Goal: Information Seeking & Learning: Learn about a topic

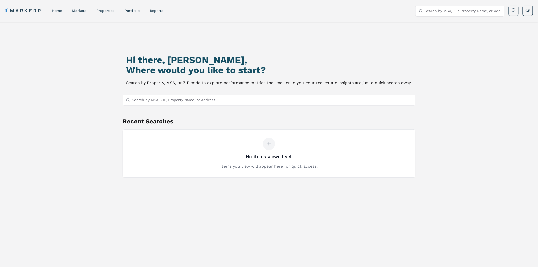
click at [170, 100] on input "Search by MSA, ZIP, Property Name, or Address" at bounding box center [272, 100] width 280 height 10
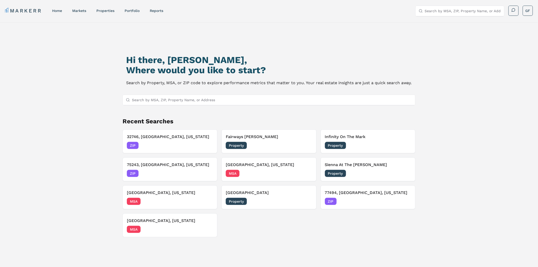
click at [80, 10] on link "markets" at bounding box center [79, 11] width 14 height 4
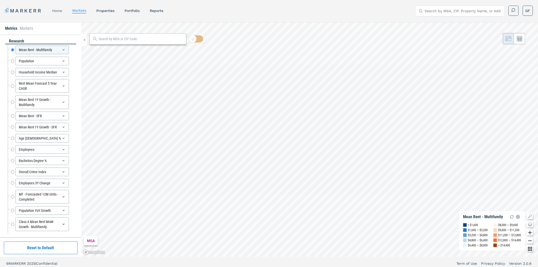
click at [55, 11] on link "home" at bounding box center [57, 11] width 10 height 4
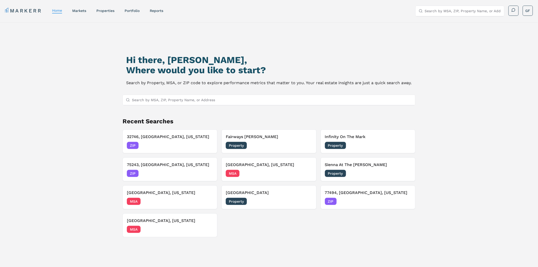
click at [74, 46] on div "Hi there, [PERSON_NAME], Where would you like to start? Search by Property, MSA…" at bounding box center [269, 159] width 538 height 275
click at [261, 139] on h3 "Fairways [PERSON_NAME]" at bounding box center [269, 137] width 86 height 6
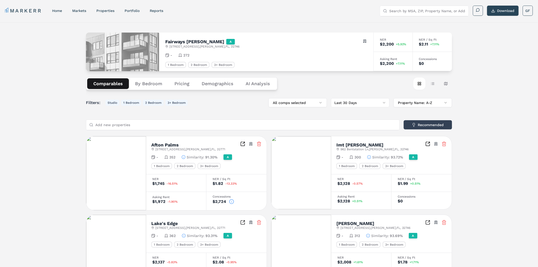
click at [219, 83] on button "Demographics" at bounding box center [217, 83] width 44 height 11
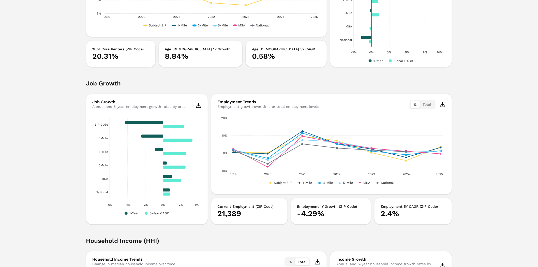
scroll to position [508, 0]
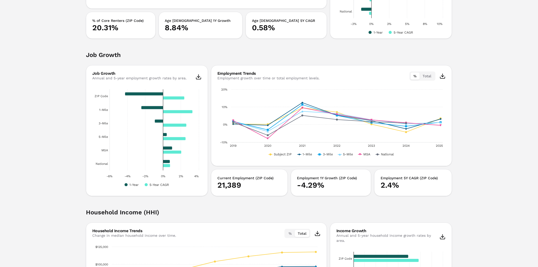
click at [95, 54] on h2 "Job Growth" at bounding box center [269, 58] width 366 height 14
click at [69, 58] on div "Fairways Lake Mary A 700 Oakland Hills Cir , Lake Mary , FL , 32746 Toggle port…" at bounding box center [269, 93] width 538 height 1159
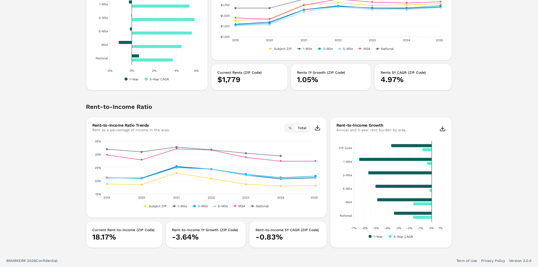
scroll to position [926, 0]
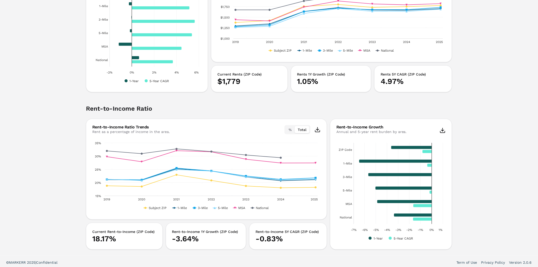
drag, startPoint x: 498, startPoint y: 172, endPoint x: 487, endPoint y: 9, distance: 163.2
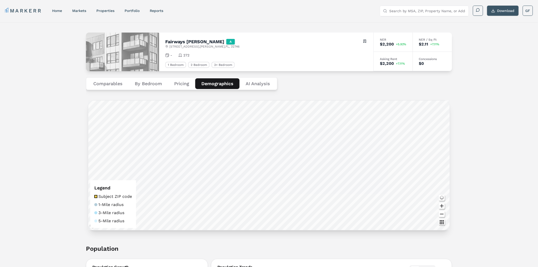
click at [490, 7] on button "Download" at bounding box center [503, 11] width 32 height 10
click at [79, 10] on link "markets" at bounding box center [79, 11] width 14 height 4
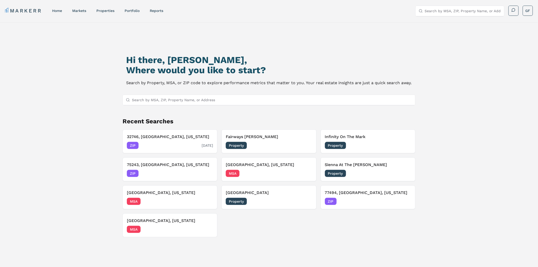
click at [167, 140] on div "32746, [GEOGRAPHIC_DATA], [US_STATE] ZIP [DATE]" at bounding box center [170, 141] width 86 height 15
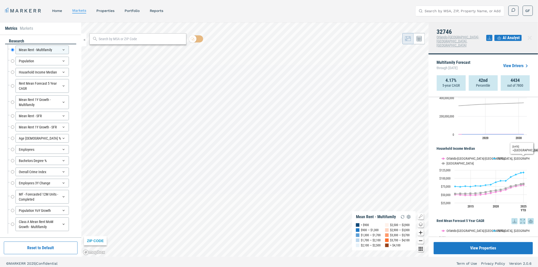
scroll to position [169, 0]
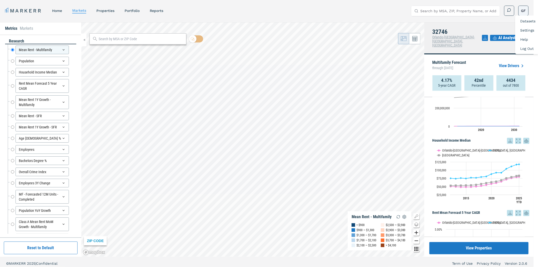
click at [530, 12] on html "MARKERR home markets properties Portfolio reports Search by MSA, ZIP, Property …" at bounding box center [269, 154] width 538 height 308
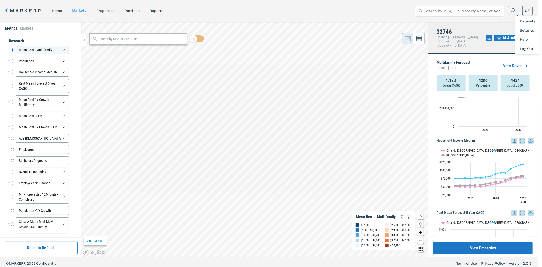
click at [524, 22] on link "Datasets" at bounding box center [527, 21] width 15 height 4
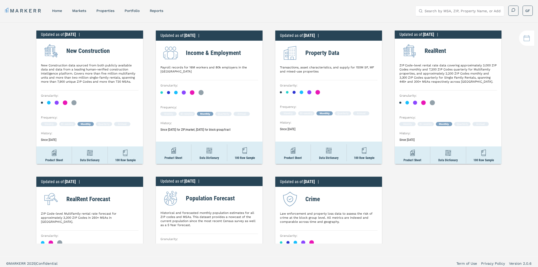
click at [390, 22] on html "MARKERR home markets properties Portfolio reports Search by MSA, ZIP, Property …" at bounding box center [269, 154] width 538 height 308
